Goal: Entertainment & Leisure: Consume media (video, audio)

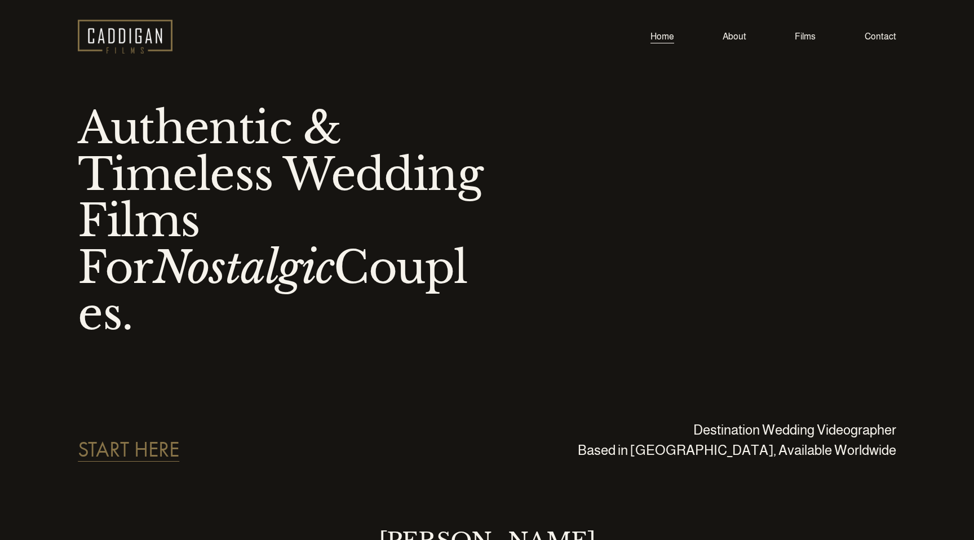
click at [805, 38] on link "Films" at bounding box center [805, 36] width 21 height 15
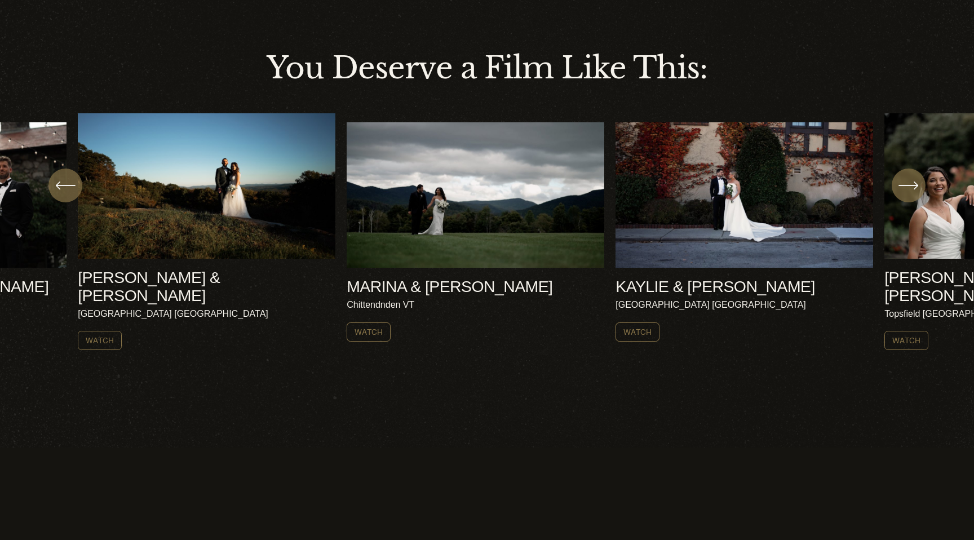
scroll to position [440, 0]
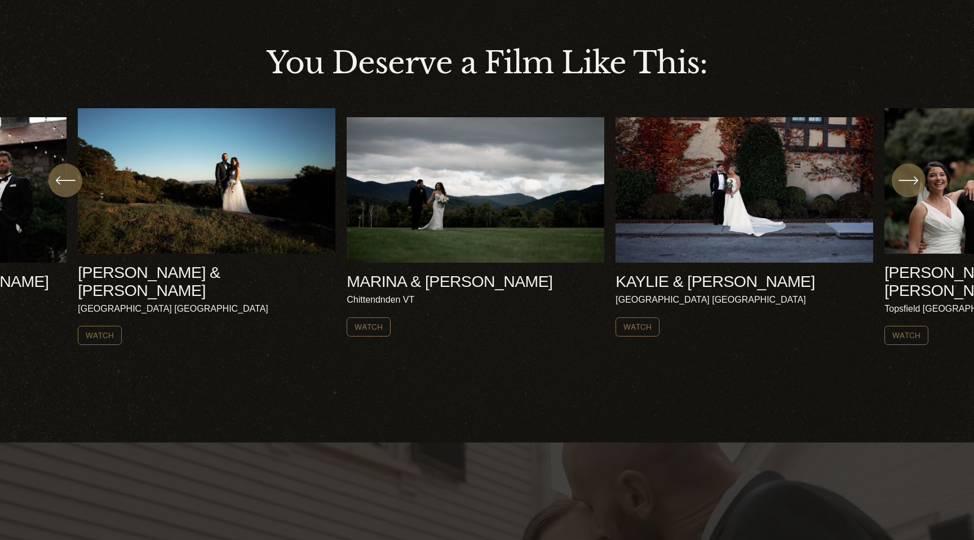
click at [245, 217] on ul "[PERSON_NAME] & [PERSON_NAME] [GEOGRAPHIC_DATA] NH Watch" at bounding box center [487, 226] width 818 height 237
click at [107, 326] on link "Watch" at bounding box center [100, 335] width 44 height 19
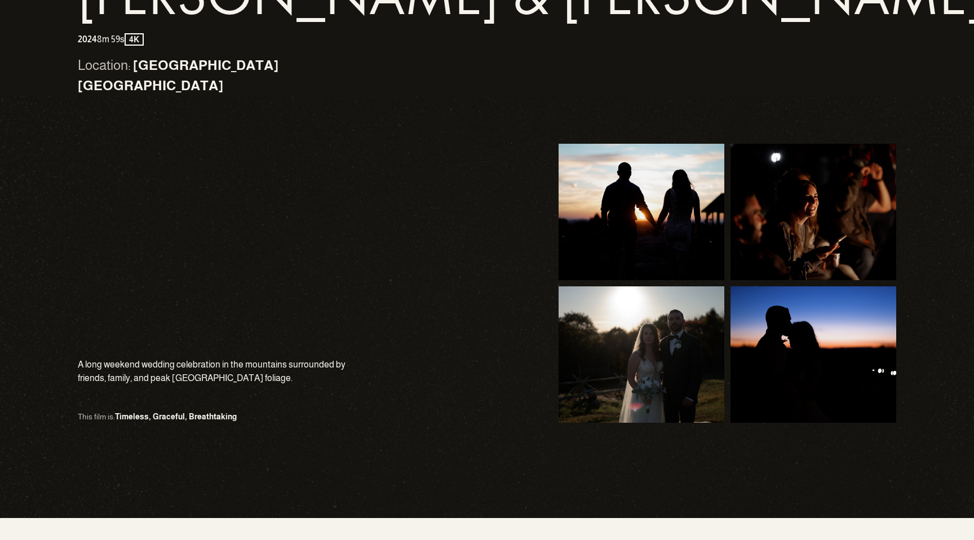
scroll to position [426, 0]
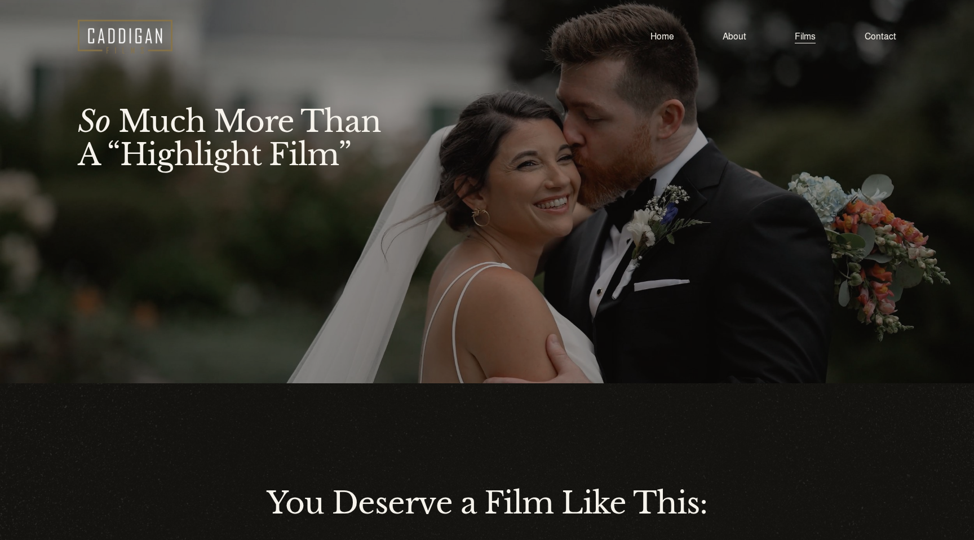
scroll to position [440, 0]
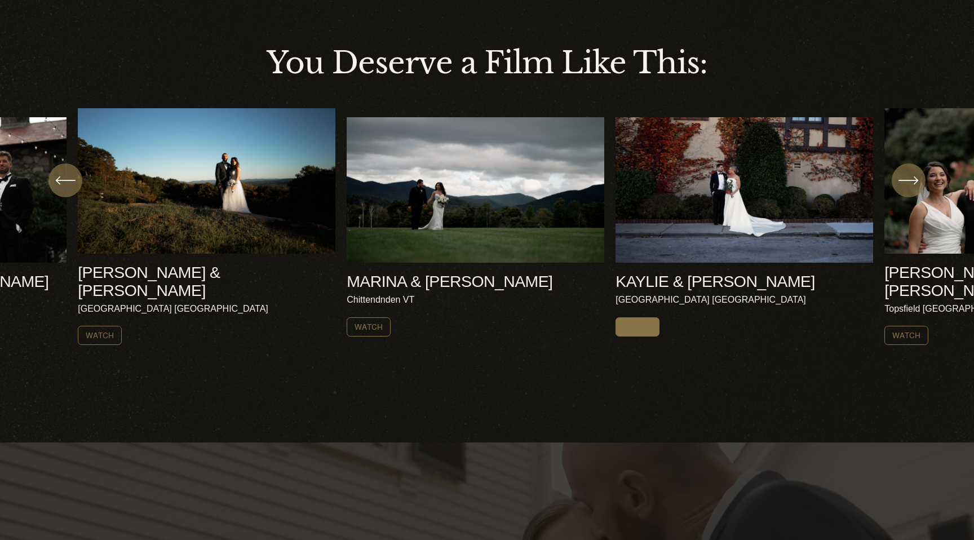
click at [636, 322] on link "Watch" at bounding box center [638, 326] width 44 height 19
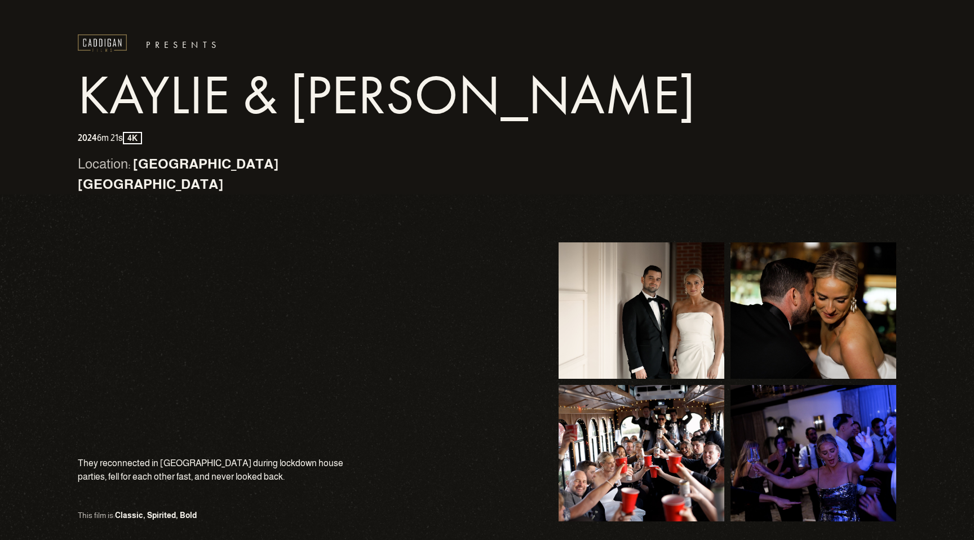
scroll to position [338, 0]
